Goal: Browse casually: Explore the website without a specific task or goal

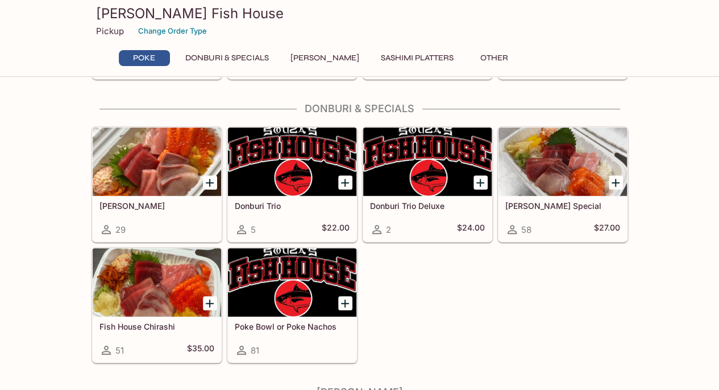
scroll to position [213, 0]
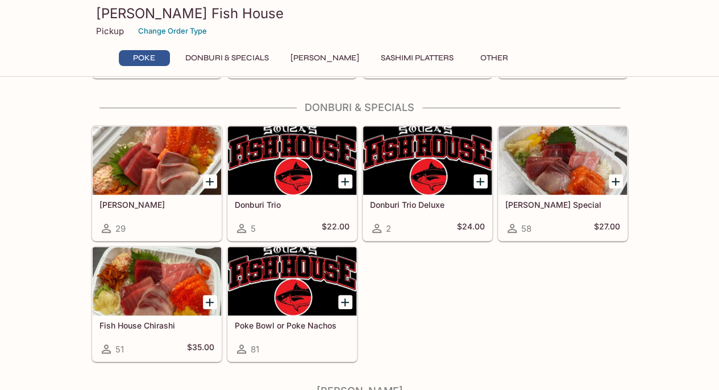
click at [51, 252] on div "This restaurant is currently closed and will open on Tuesday at 10:00 AM . You …" at bounding box center [359, 183] width 719 height 610
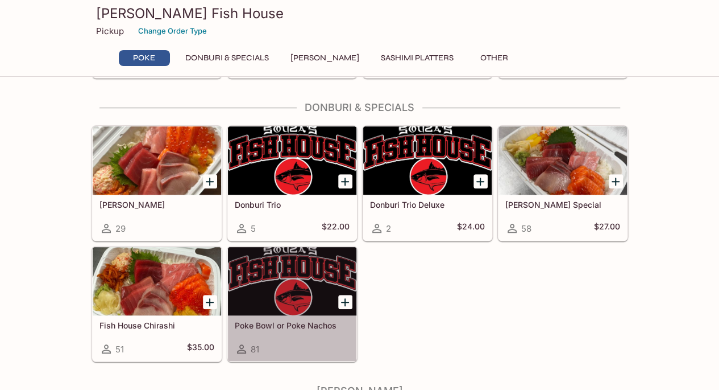
click at [270, 289] on div at bounding box center [292, 281] width 129 height 68
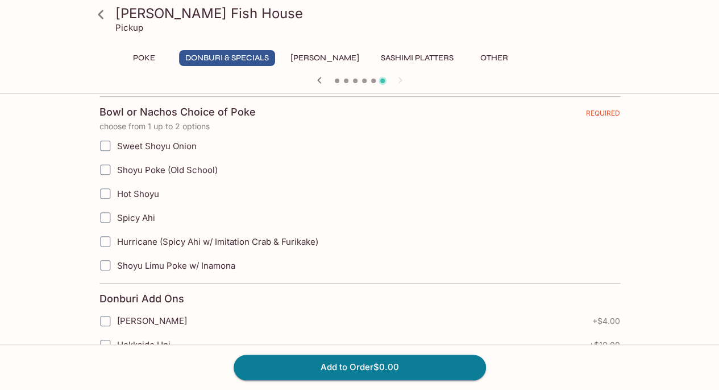
scroll to position [374, 0]
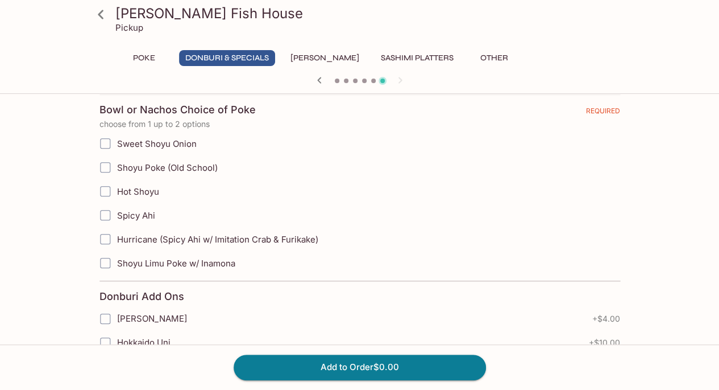
click at [445, 203] on label "Spicy Ahi" at bounding box center [302, 215] width 418 height 24
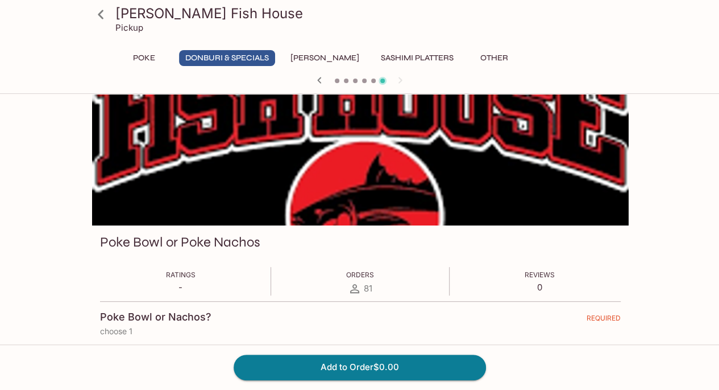
scroll to position [0, 0]
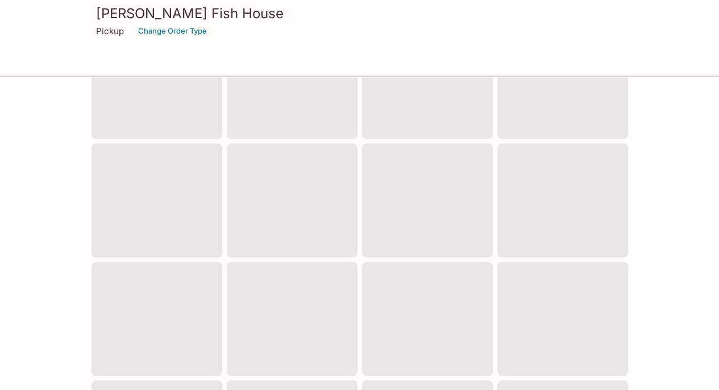
scroll to position [208, 0]
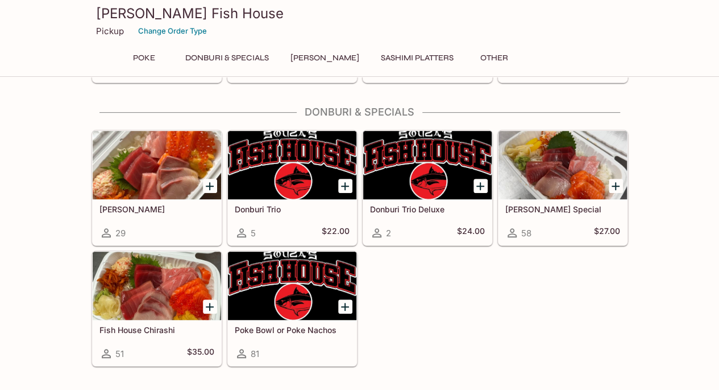
click at [156, 187] on div at bounding box center [157, 165] width 129 height 68
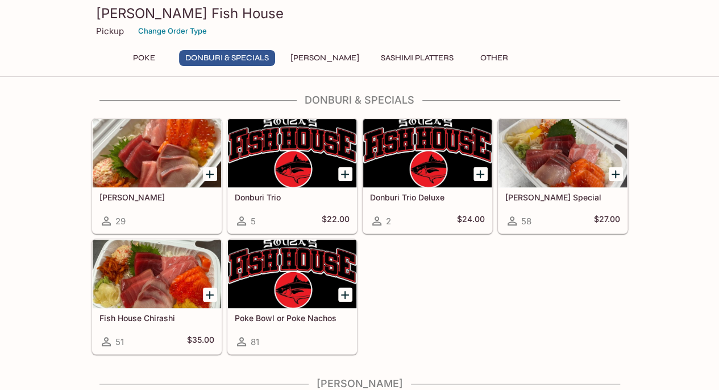
scroll to position [228, 0]
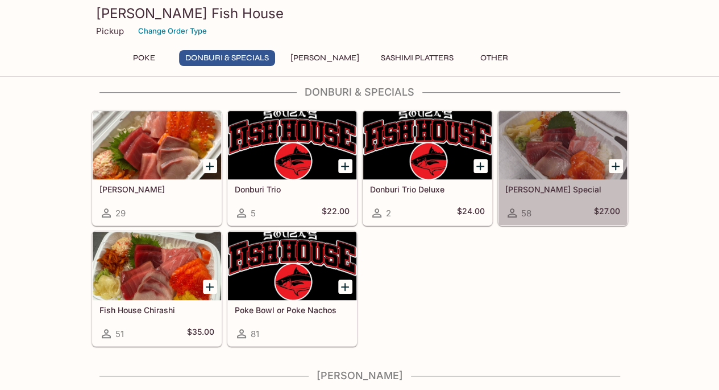
click at [540, 133] on div at bounding box center [563, 145] width 129 height 68
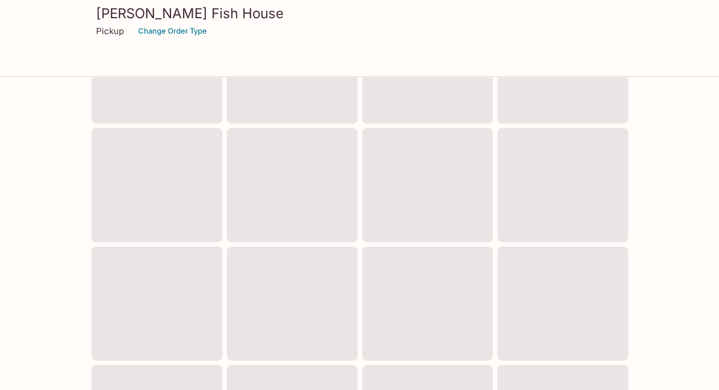
scroll to position [223, 0]
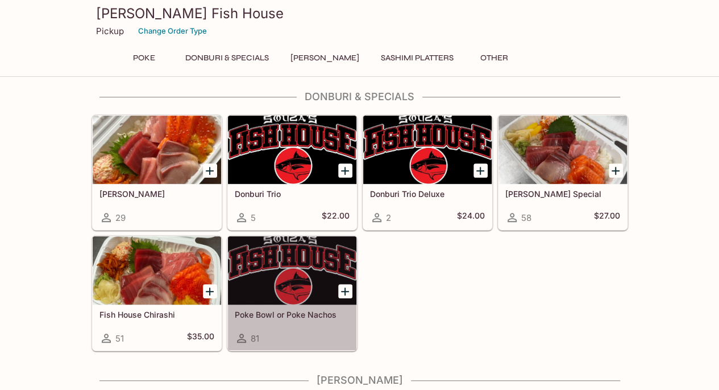
click at [299, 270] on div at bounding box center [292, 270] width 129 height 68
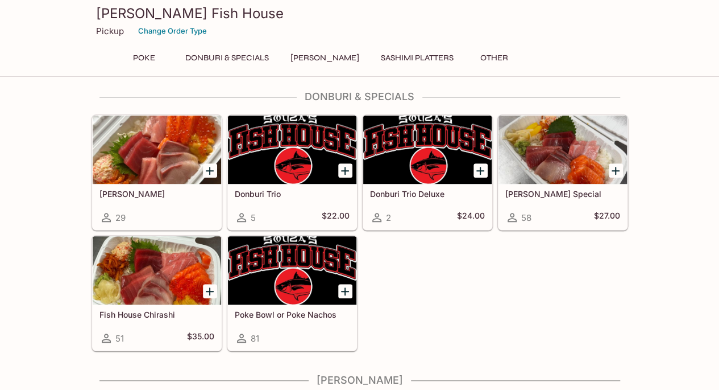
scroll to position [219, 0]
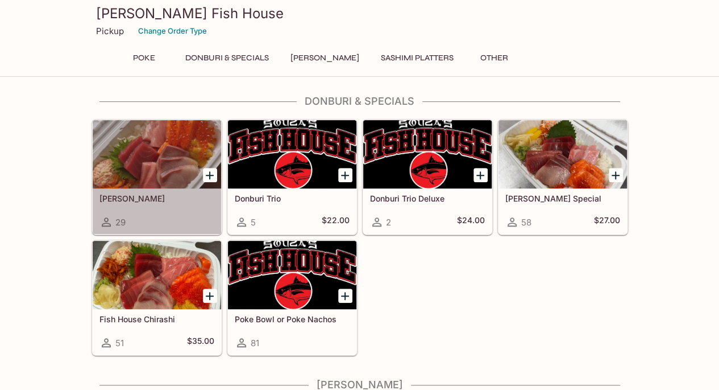
click at [135, 177] on div at bounding box center [157, 154] width 129 height 68
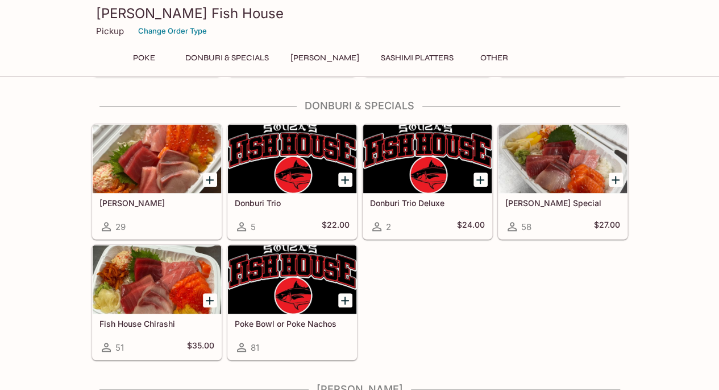
scroll to position [214, 0]
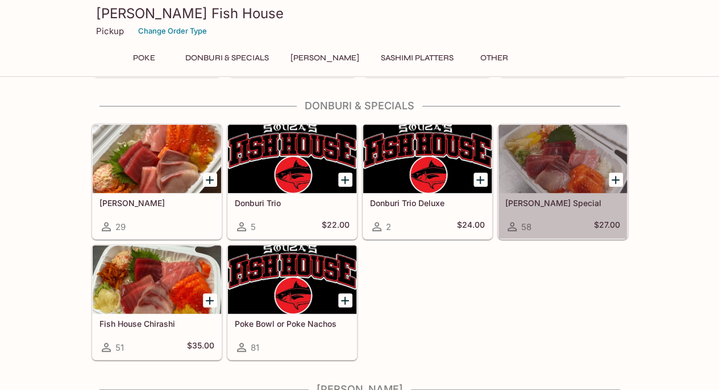
click at [555, 161] on div at bounding box center [563, 159] width 129 height 68
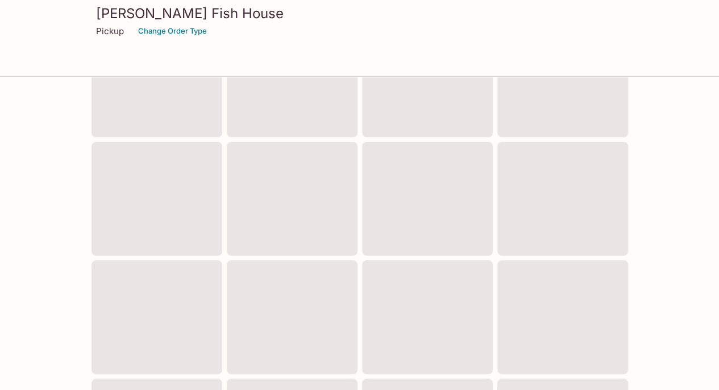
scroll to position [210, 0]
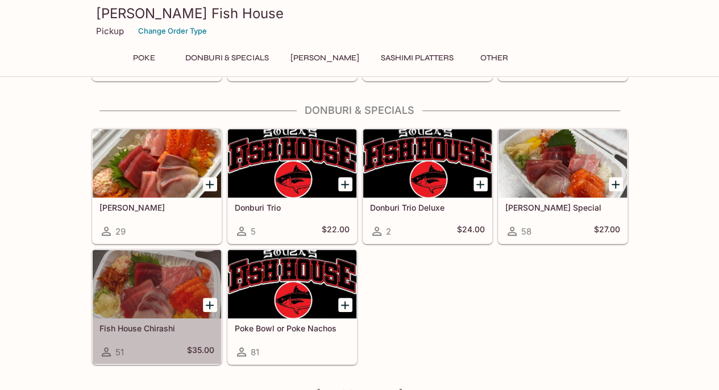
click at [141, 301] on div at bounding box center [157, 284] width 129 height 68
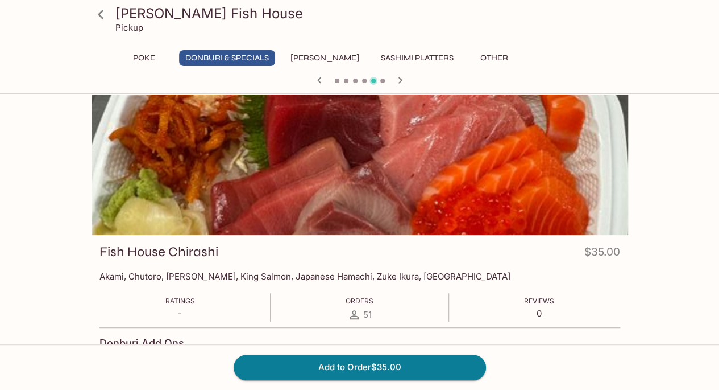
scroll to position [3, 0]
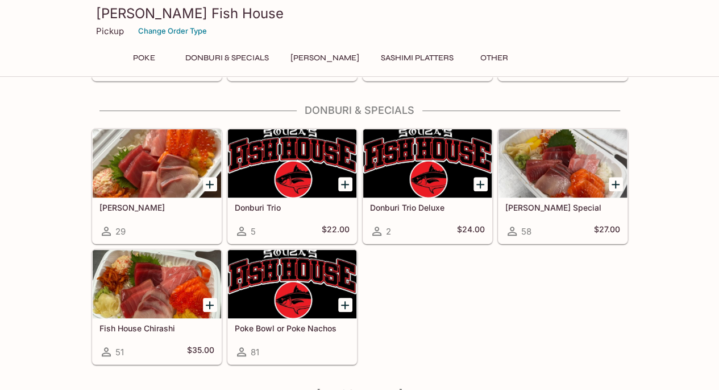
scroll to position [205, 0]
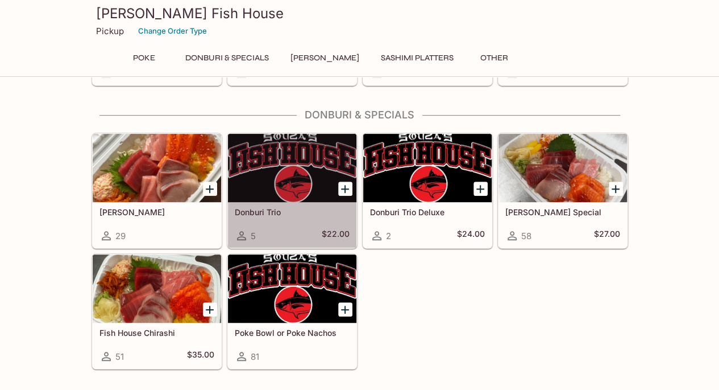
click at [281, 176] on div at bounding box center [292, 168] width 129 height 68
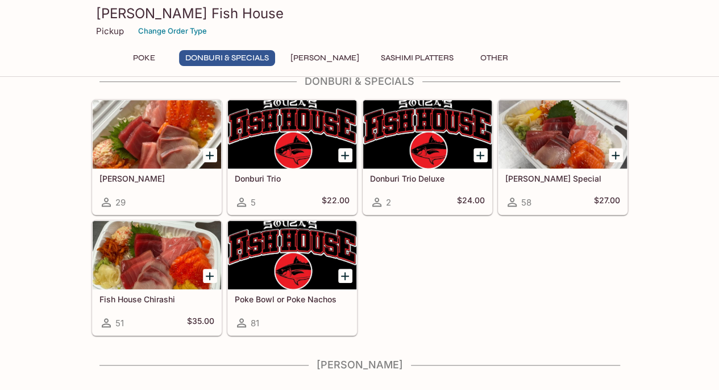
scroll to position [239, 0]
